Goal: Task Accomplishment & Management: Use online tool/utility

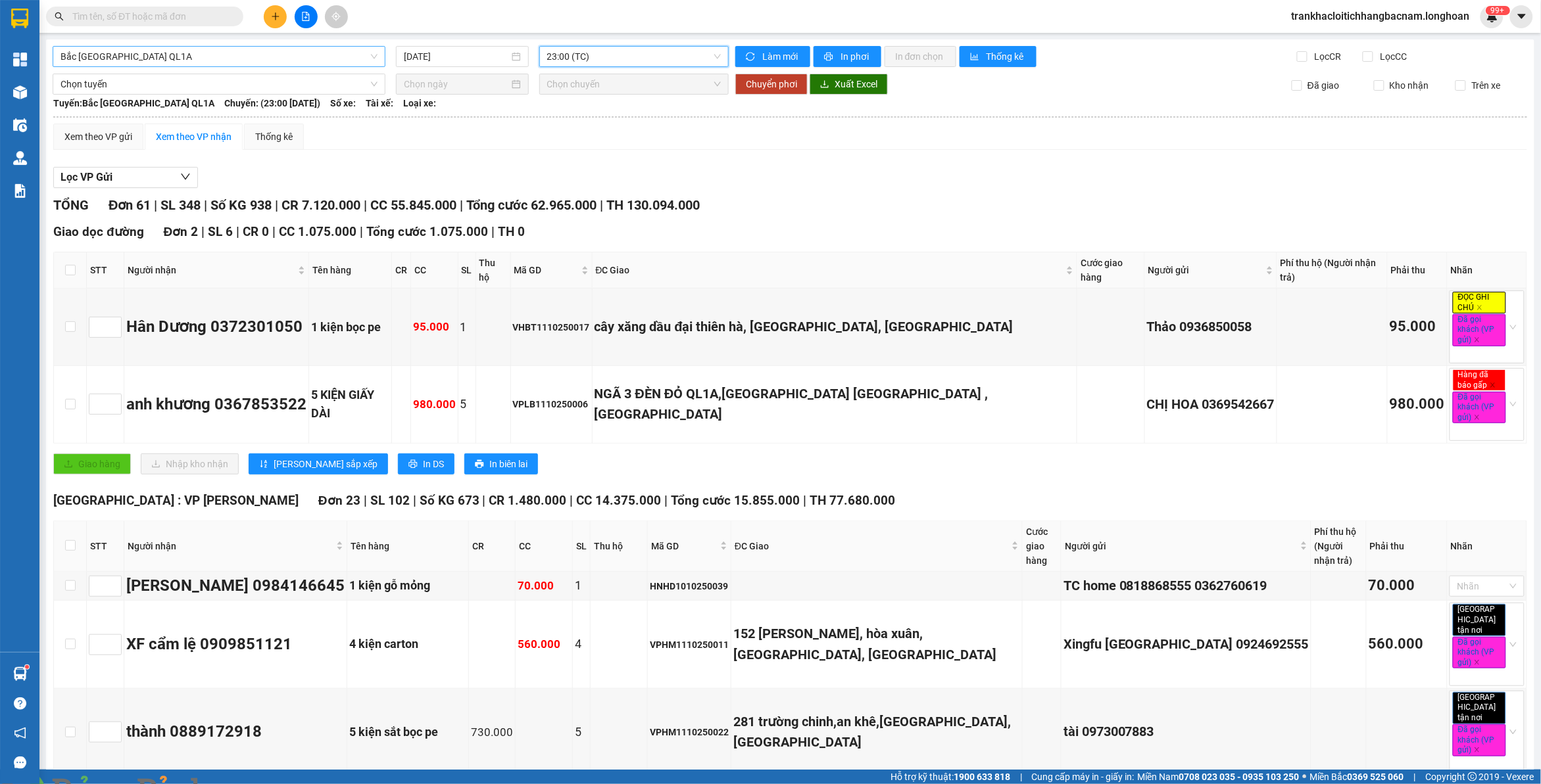
click at [273, 57] on span "Bắc [GEOGRAPHIC_DATA] QL1A" at bounding box center [219, 56] width 317 height 20
type input "nam trung"
click at [300, 114] on div "Nam [GEOGRAPHIC_DATA]" at bounding box center [218, 103] width 330 height 21
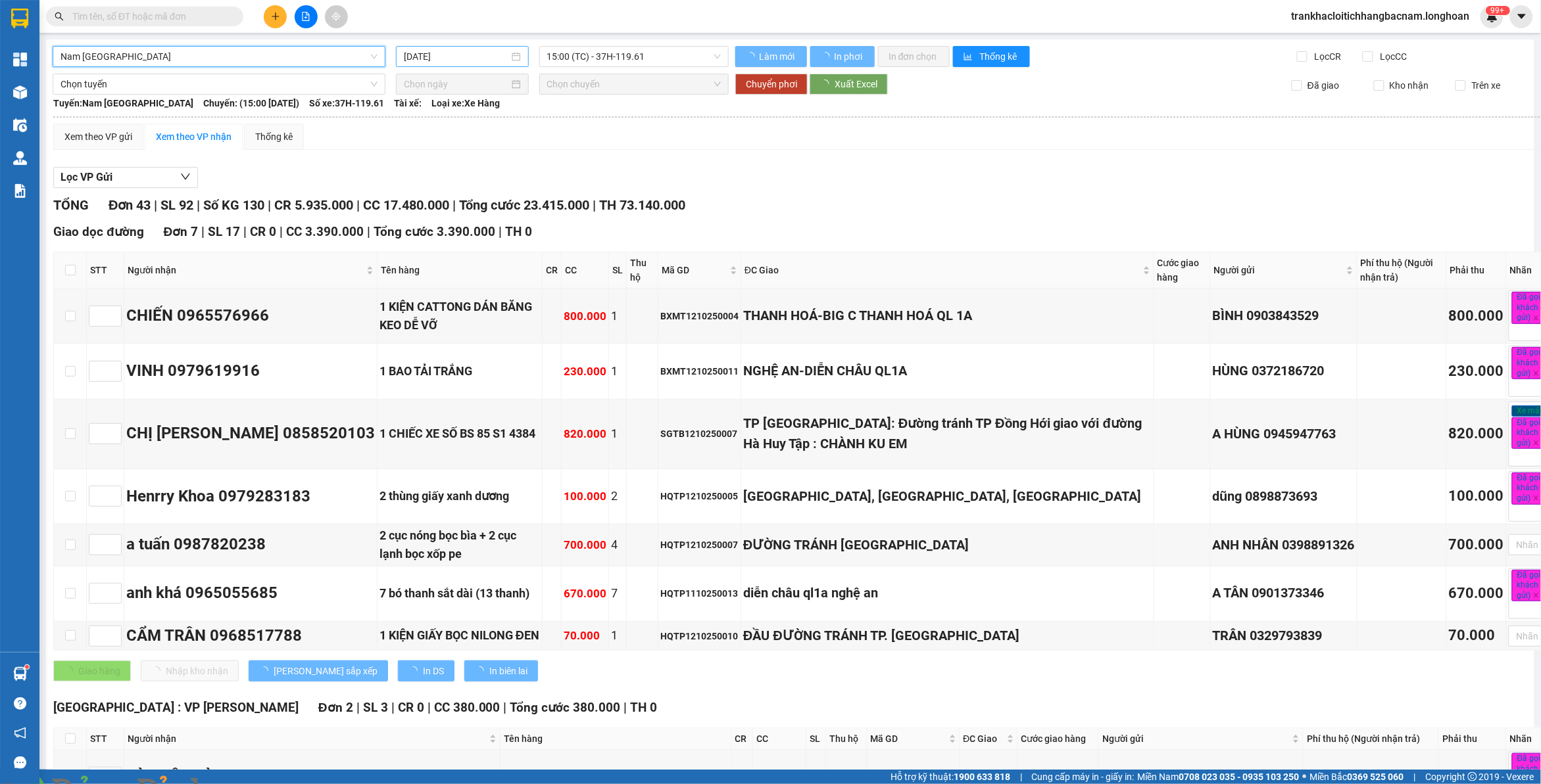
click at [441, 50] on input "[DATE]" at bounding box center [456, 56] width 105 height 14
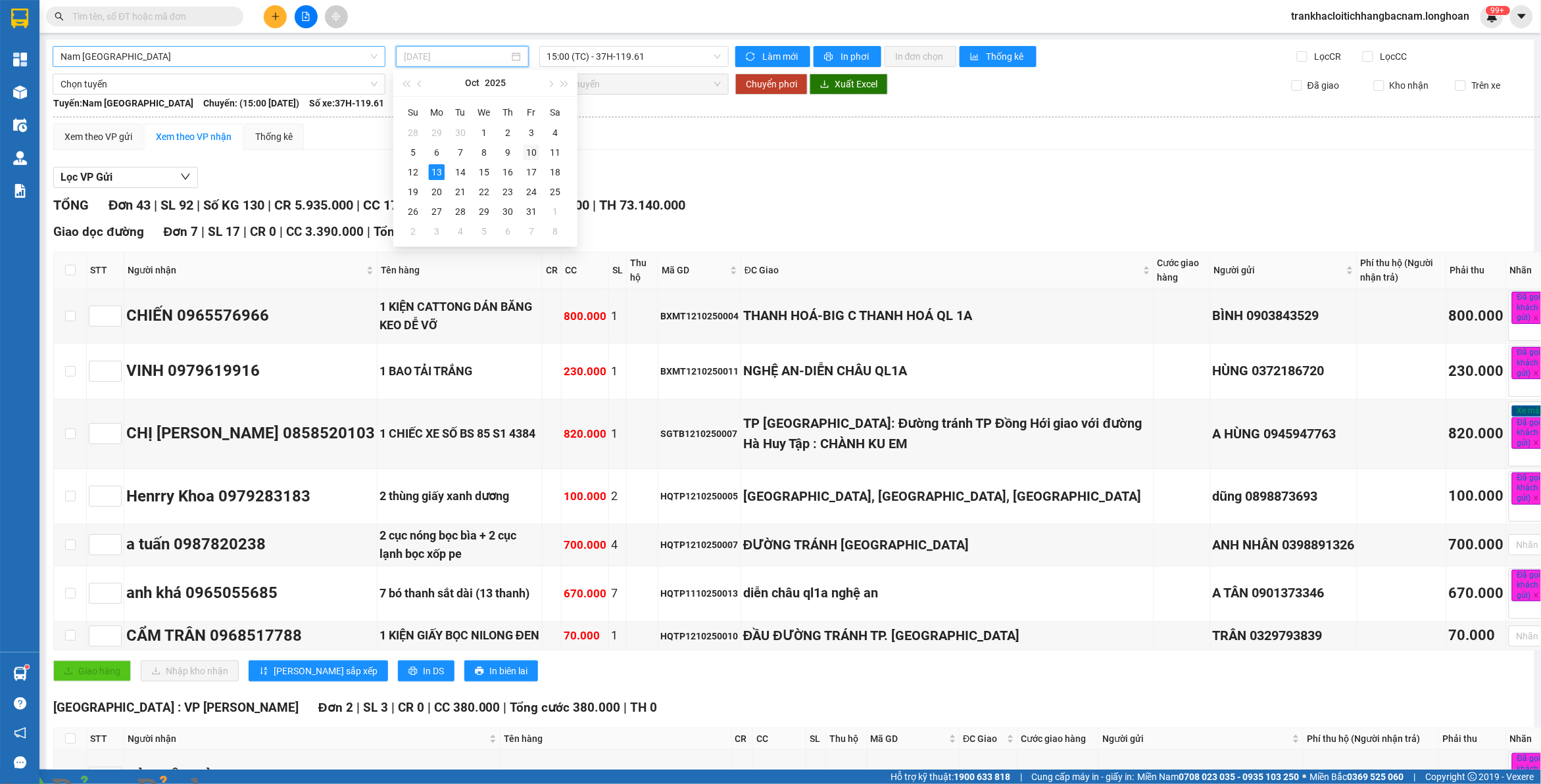
click at [537, 153] on div "10" at bounding box center [531, 152] width 16 height 16
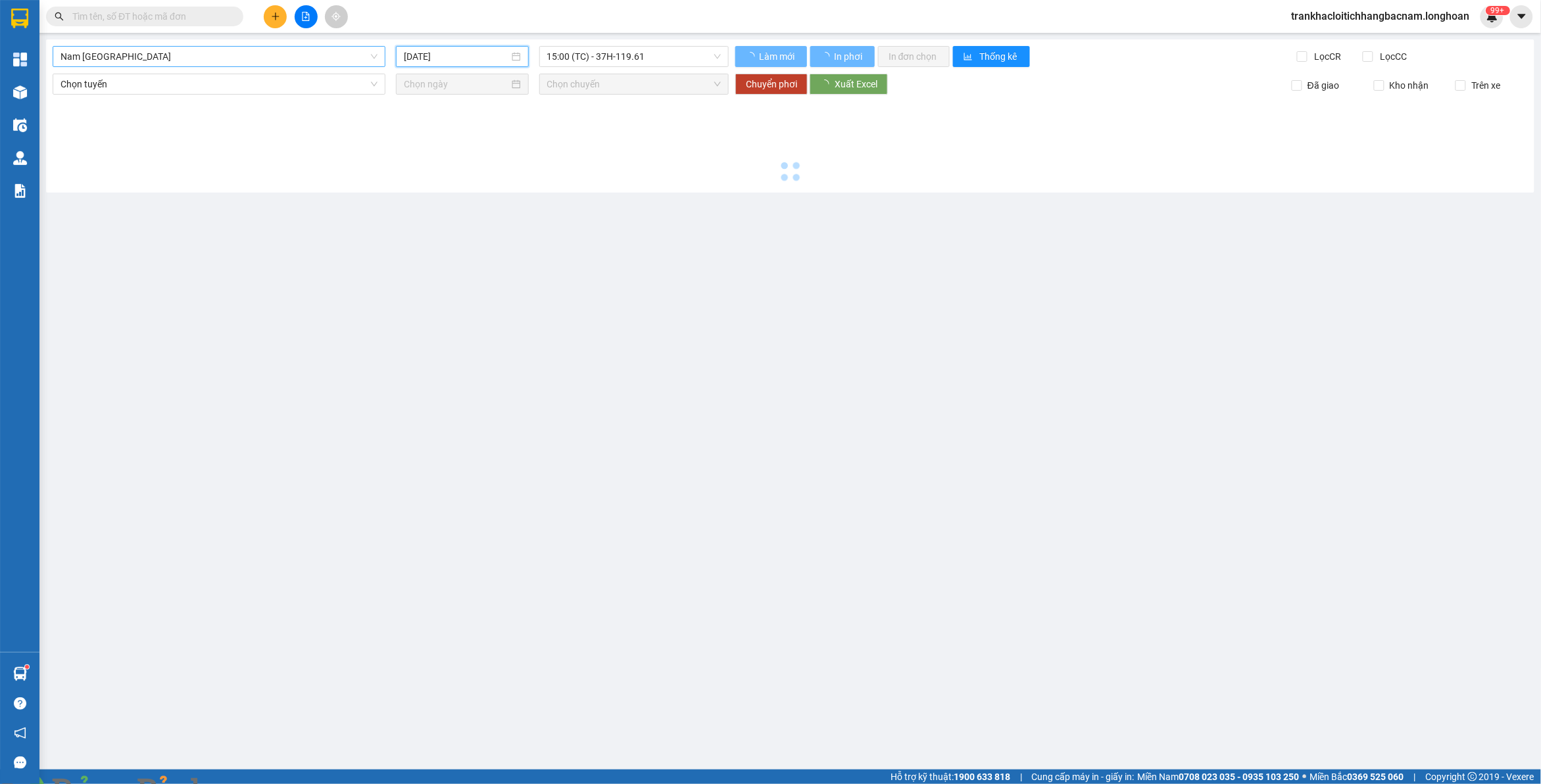
type input "[DATE]"
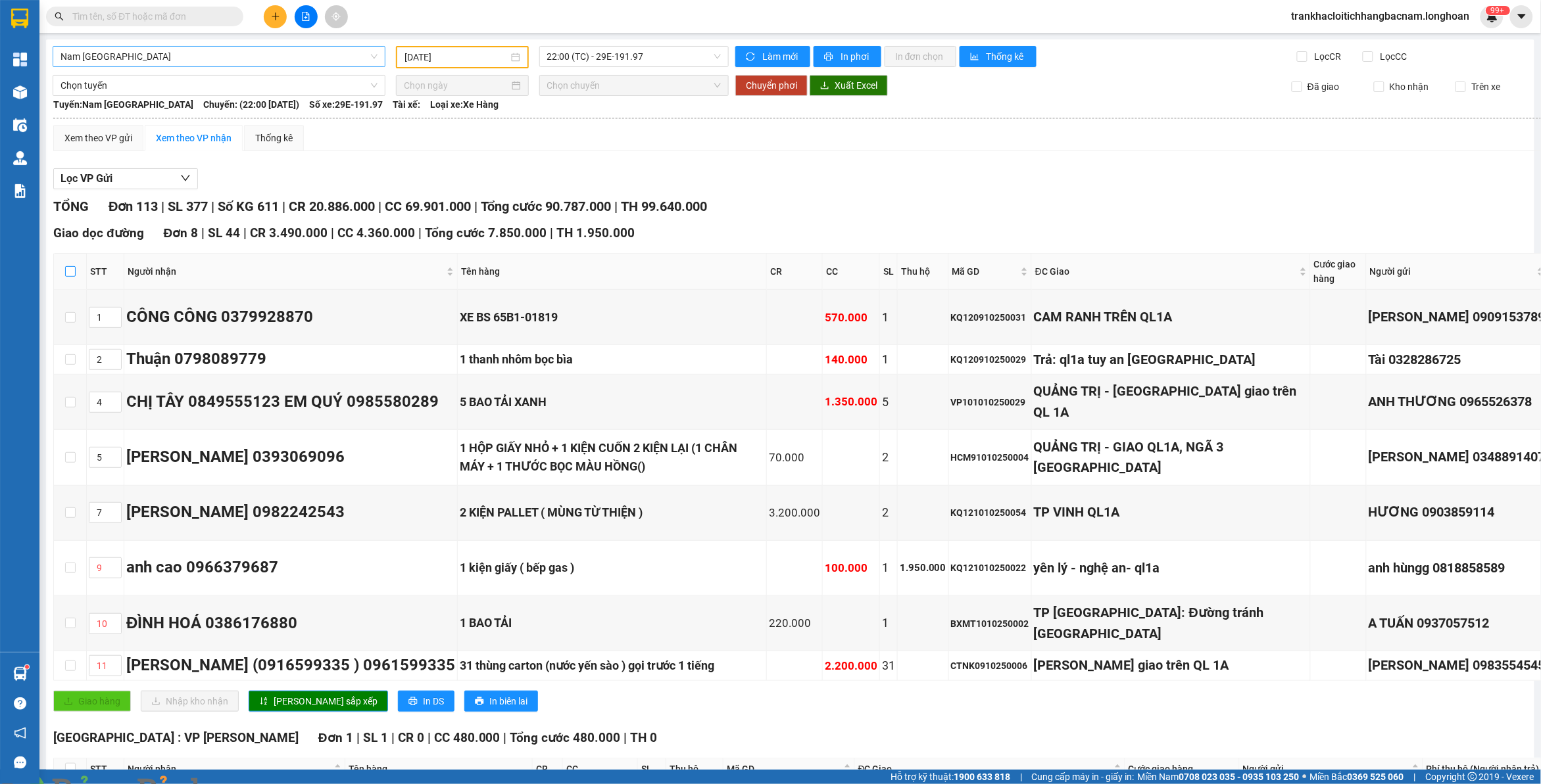
click at [71, 271] on input "checkbox" at bounding box center [70, 272] width 11 height 11
checkbox input "true"
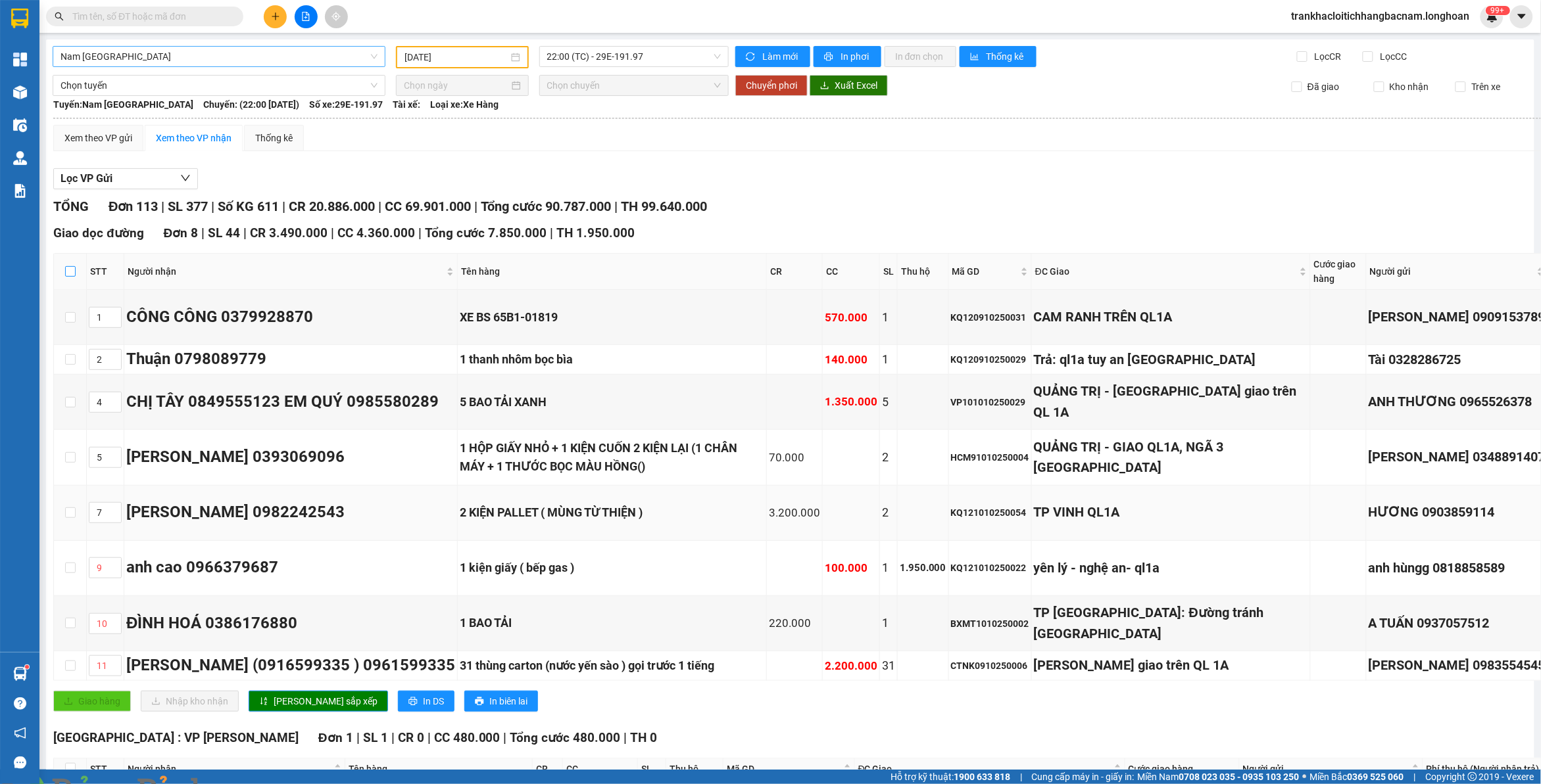
checkbox input "true"
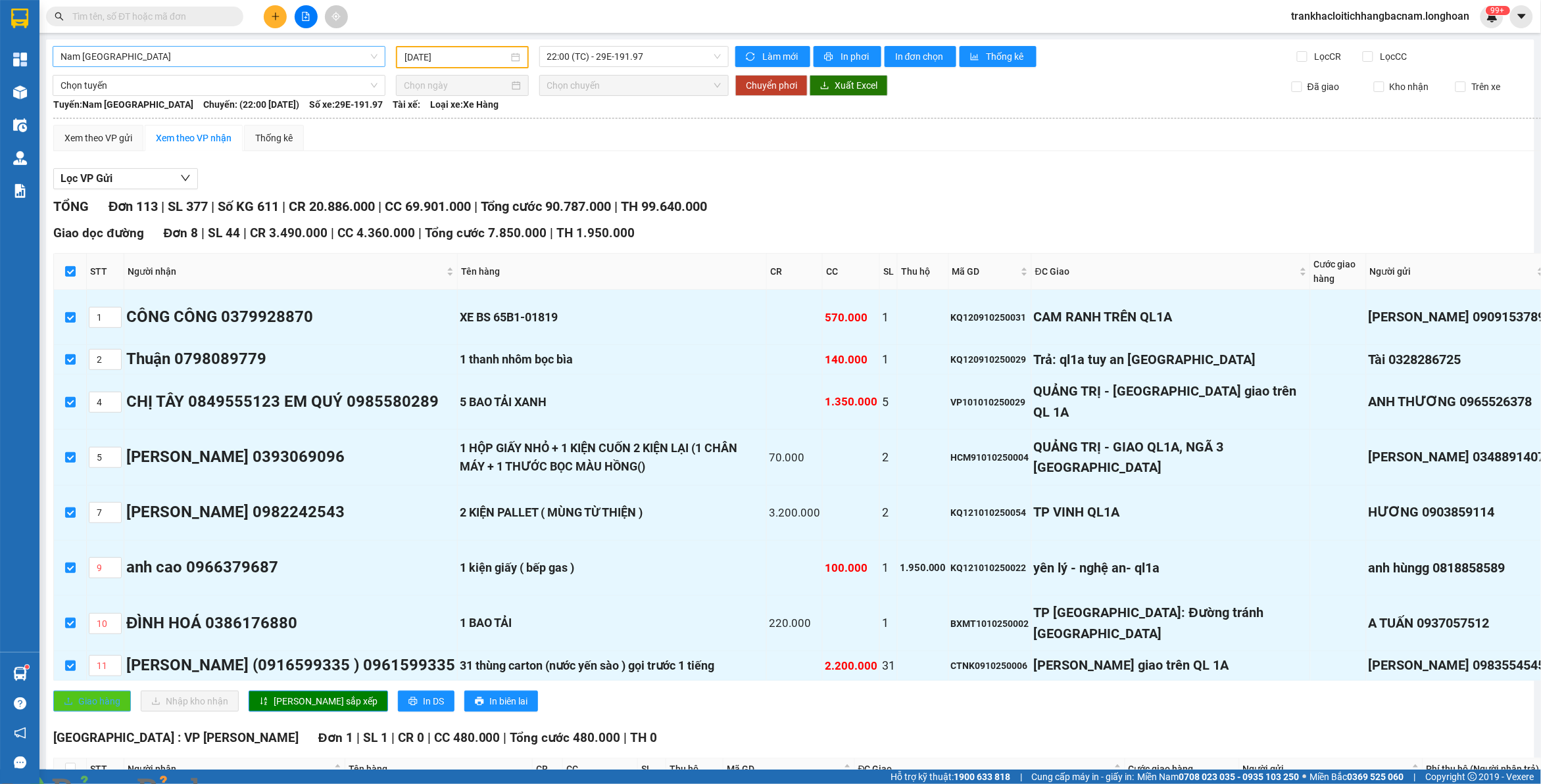
click at [109, 704] on span "Giao hàng" at bounding box center [99, 701] width 42 height 14
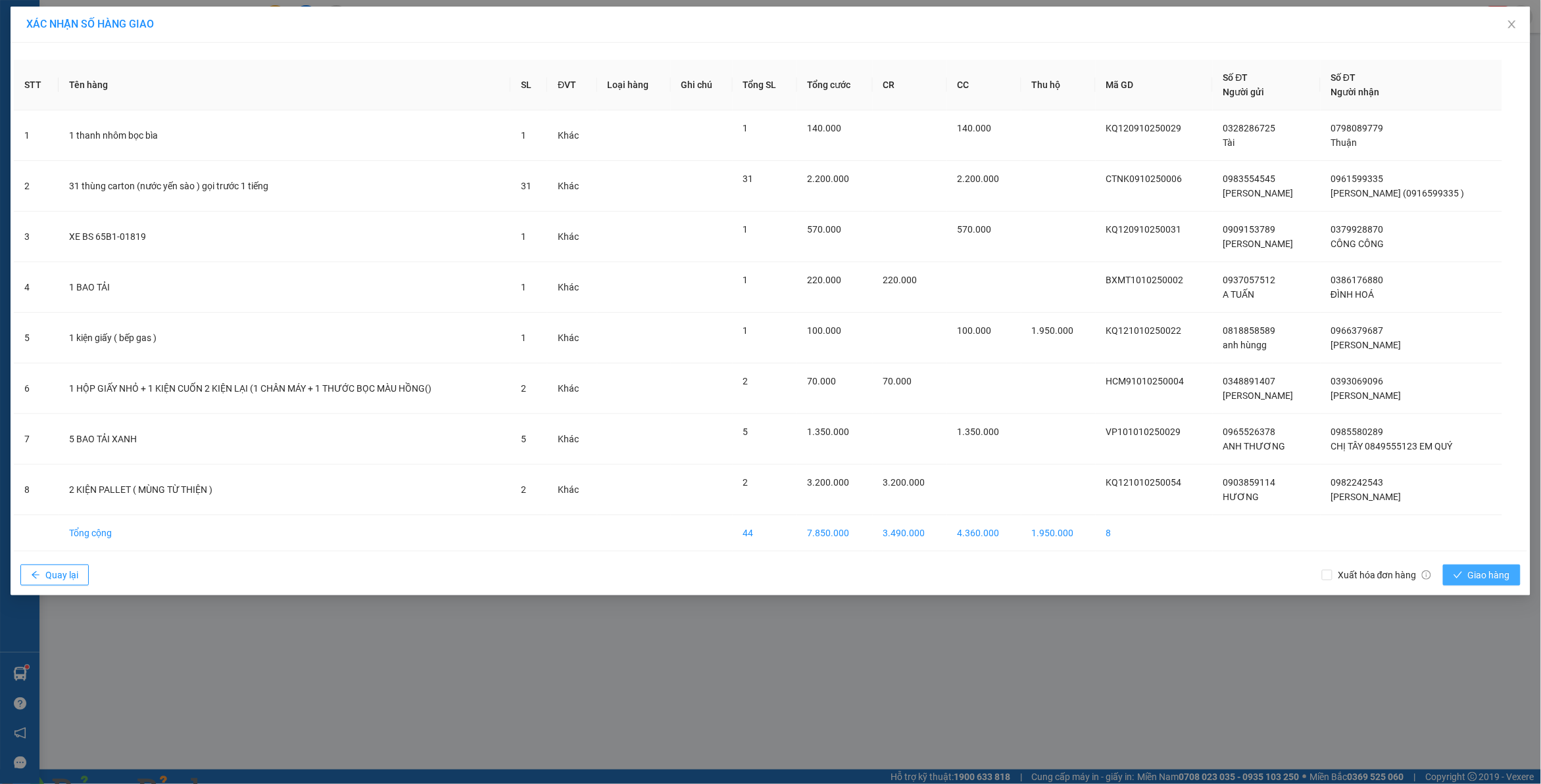
click at [1461, 566] on button "Giao hàng" at bounding box center [1481, 575] width 78 height 21
click at [1464, 574] on span "loading" at bounding box center [1460, 575] width 14 height 9
